Goal: Submit feedback/report problem: Contribute content

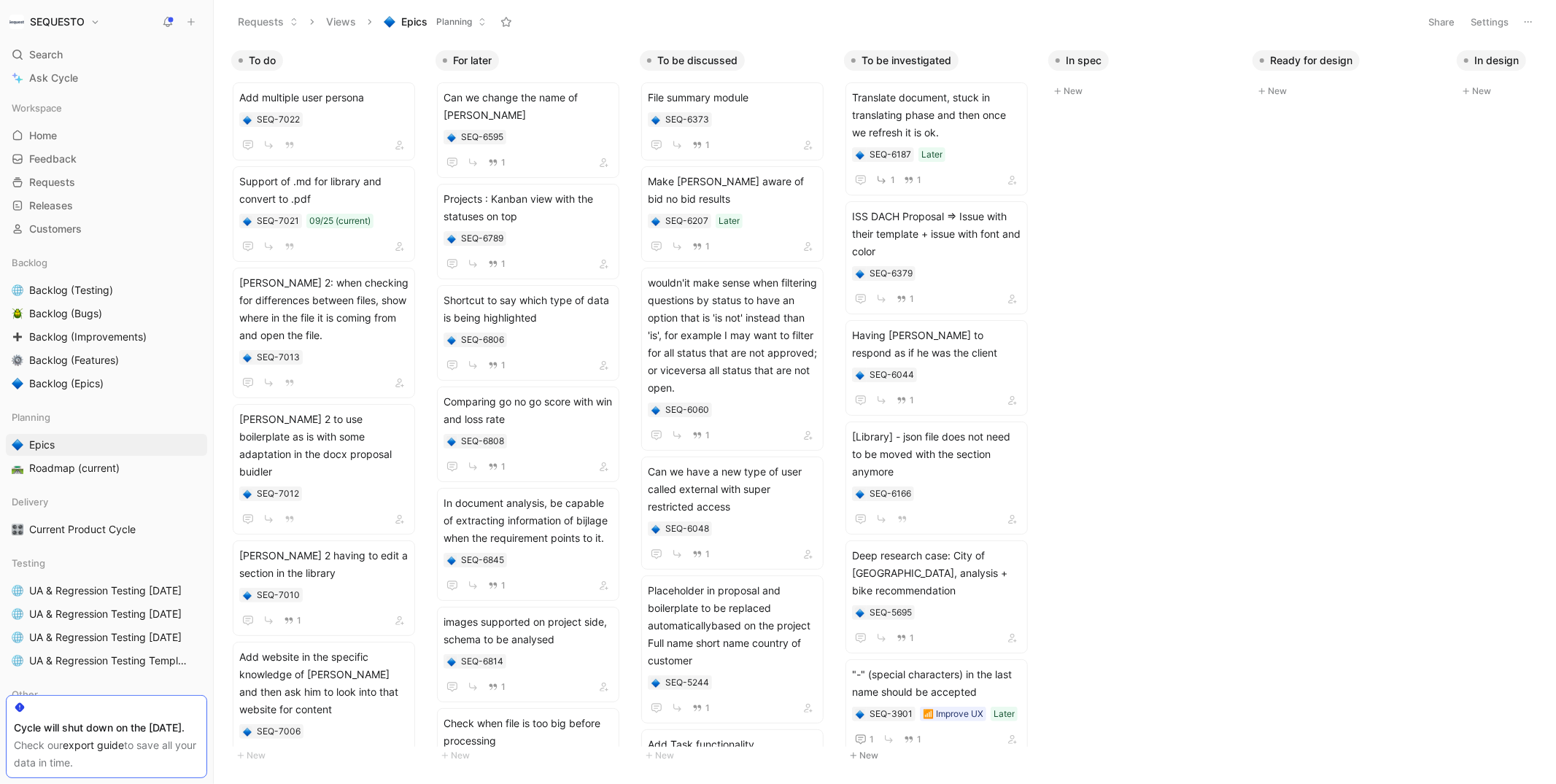
click at [194, 25] on icon at bounding box center [191, 22] width 10 height 10
click at [276, 25] on button "New feedback c" at bounding box center [289, 27] width 156 height 25
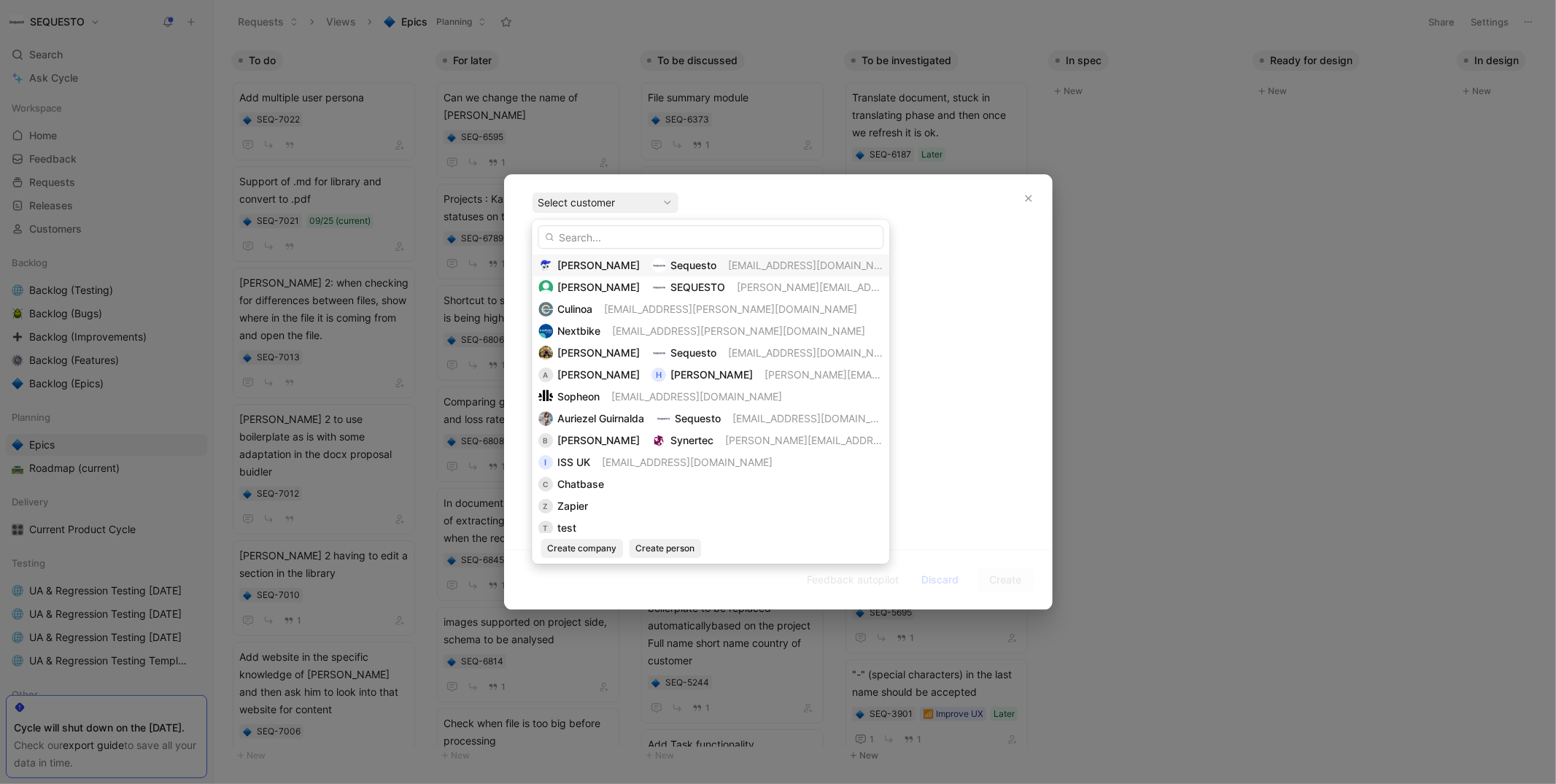
click at [607, 265] on div "Evrardts Sequesto [EMAIL_ADDRESS][DOMAIN_NAME]" at bounding box center [710, 265] width 344 height 18
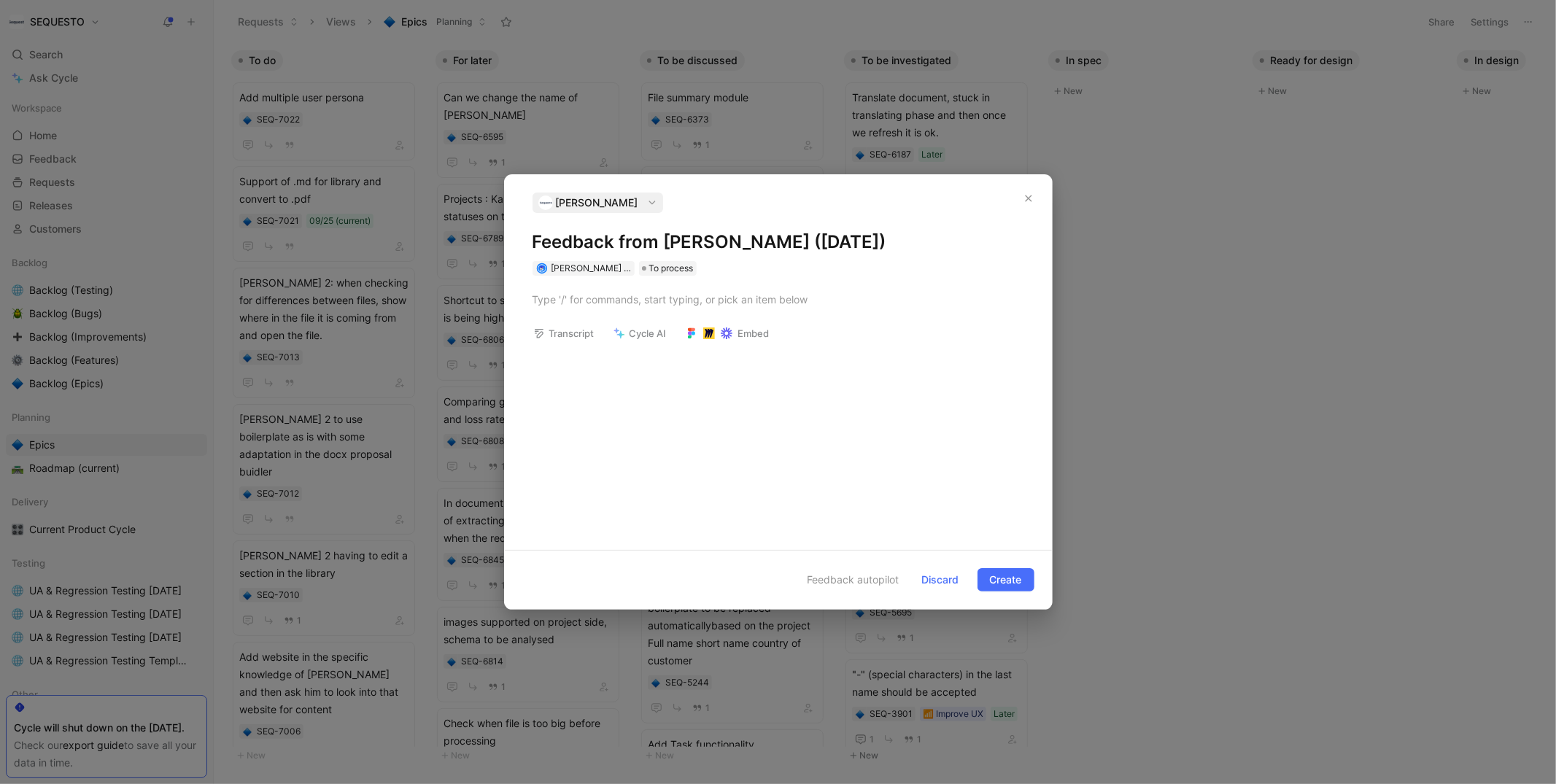
click at [585, 233] on h1 "Feedback from [PERSON_NAME] ([DATE])" at bounding box center [778, 242] width 491 height 23
click at [582, 244] on h1 "ID MEdical" at bounding box center [778, 242] width 491 height 23
click at [569, 303] on div at bounding box center [778, 299] width 491 height 16
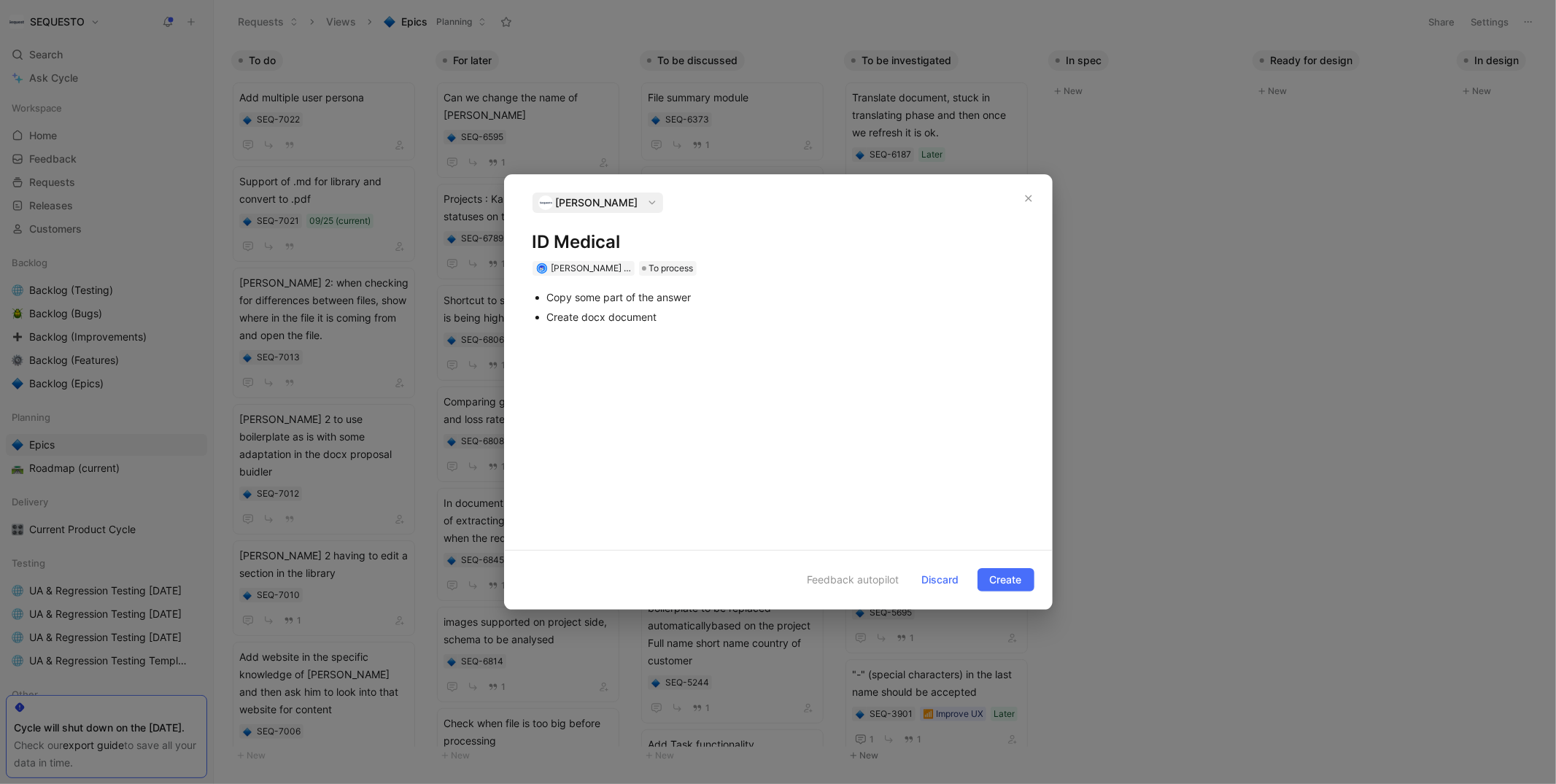
click at [550, 318] on div "Create docx document" at bounding box center [786, 317] width 477 height 16
click at [761, 312] on div "[PERSON_NAME] 2: Create normal docx document" at bounding box center [786, 317] width 477 height 16
click at [1010, 581] on span "Create" at bounding box center [1006, 580] width 32 height 18
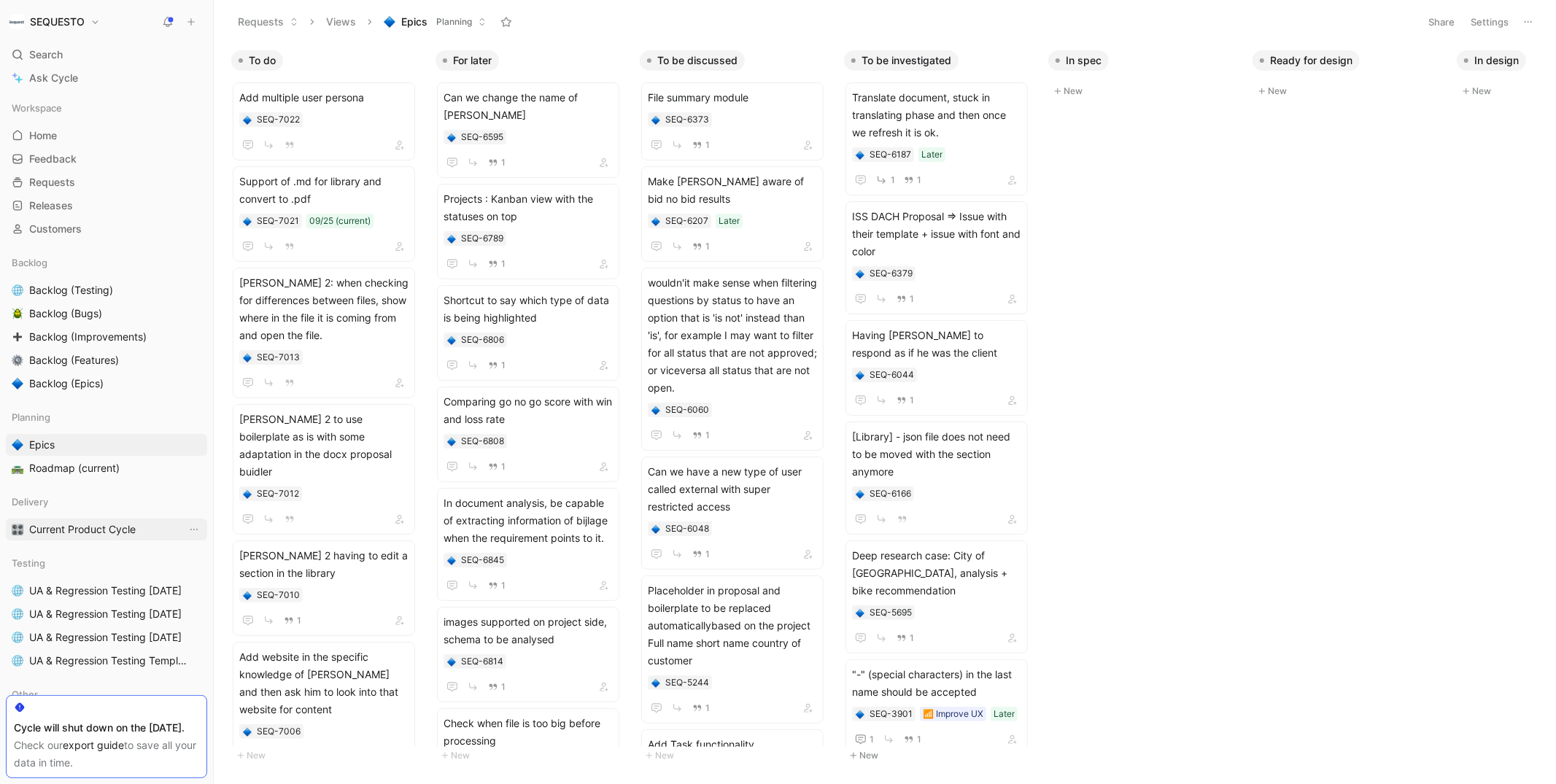
click at [51, 528] on span "Current Product Cycle" at bounding box center [82, 530] width 106 height 15
